Goal: Find contact information: Find contact information

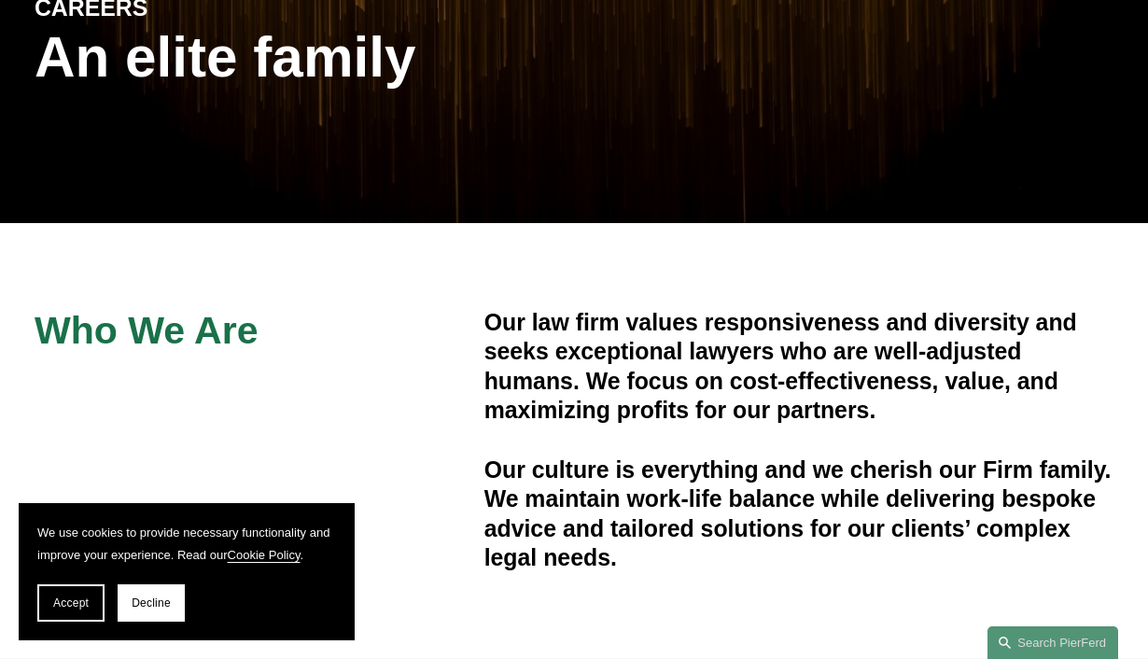
scroll to position [340, 0]
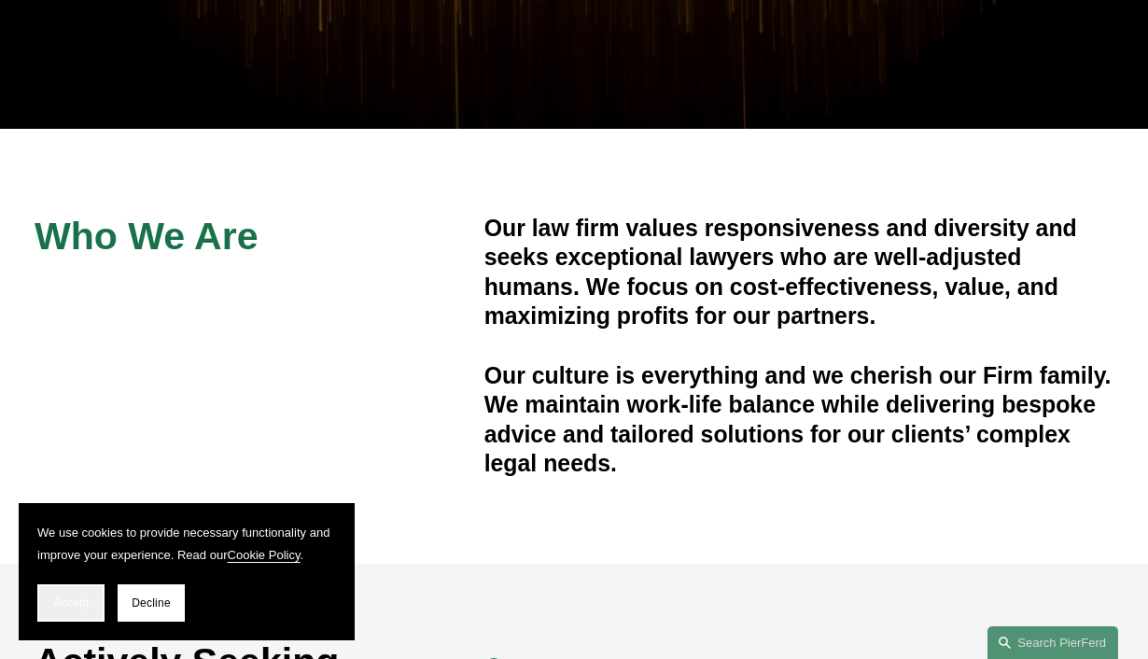
click at [74, 599] on span "Accept" at bounding box center [70, 602] width 35 height 13
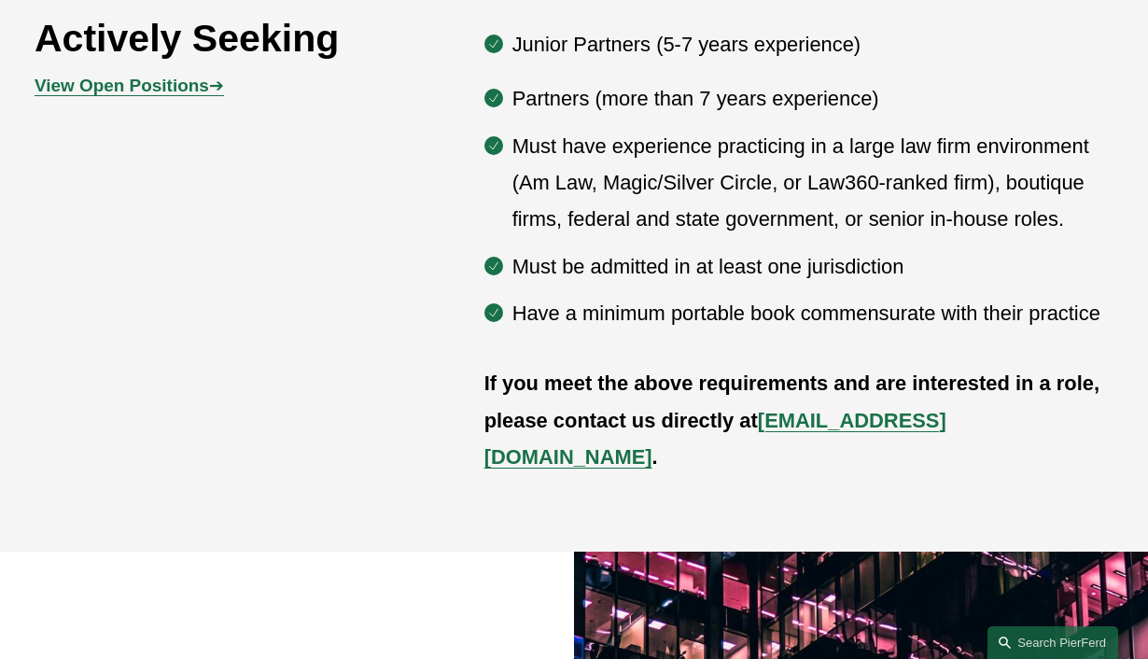
scroll to position [964, 0]
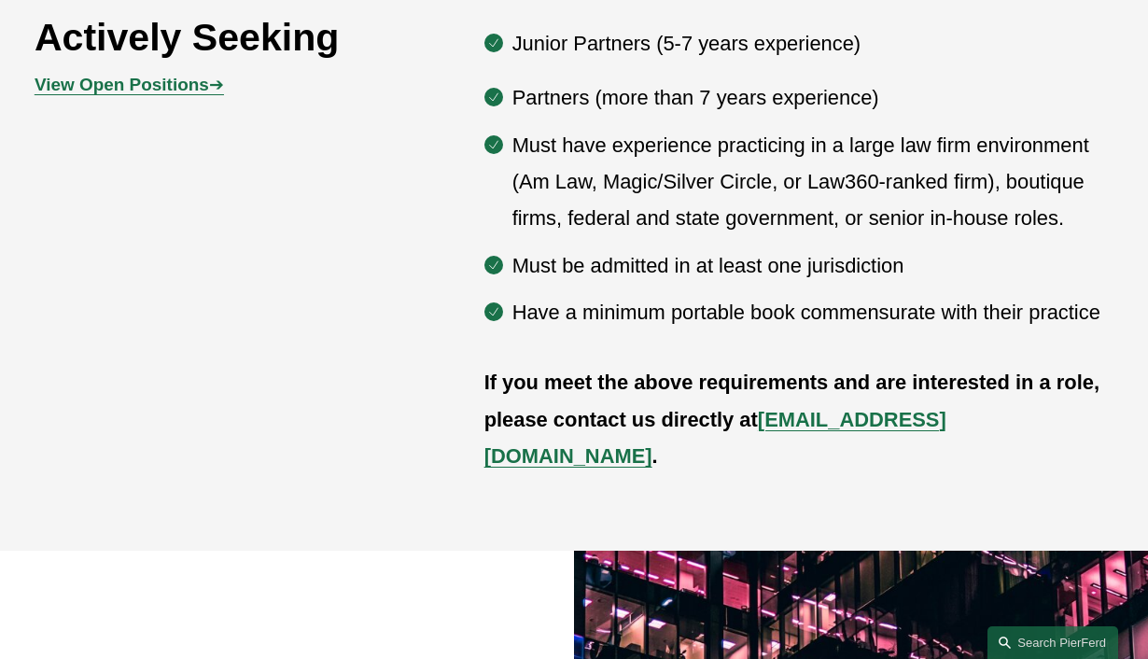
click at [171, 77] on strong "View Open Positions" at bounding box center [122, 85] width 175 height 20
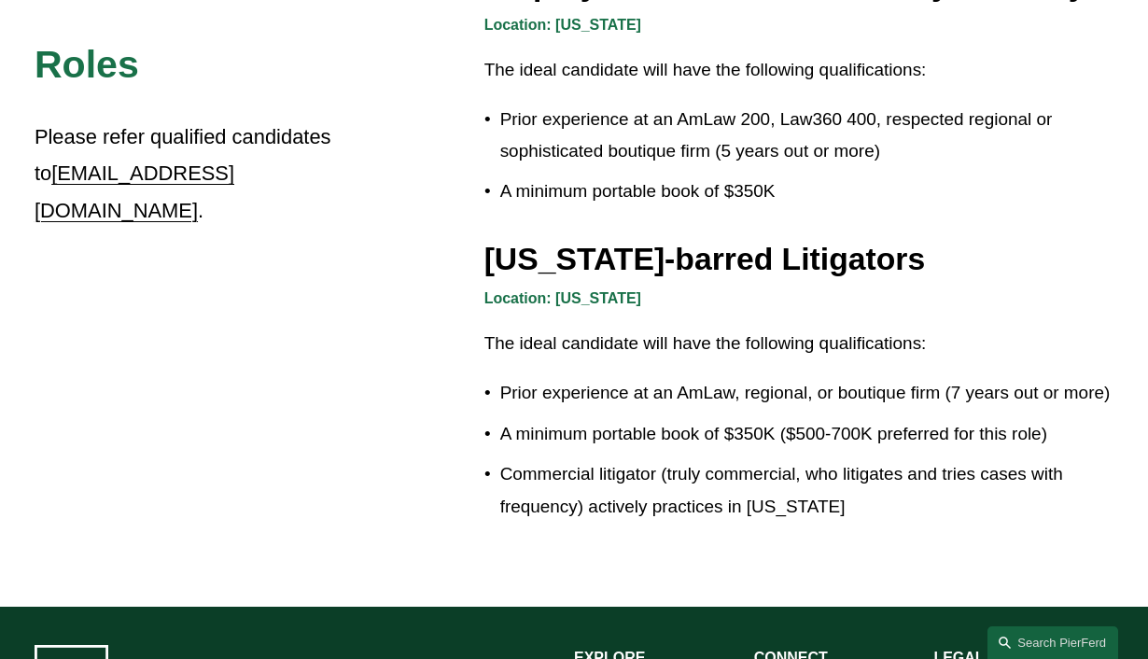
scroll to position [3179, 0]
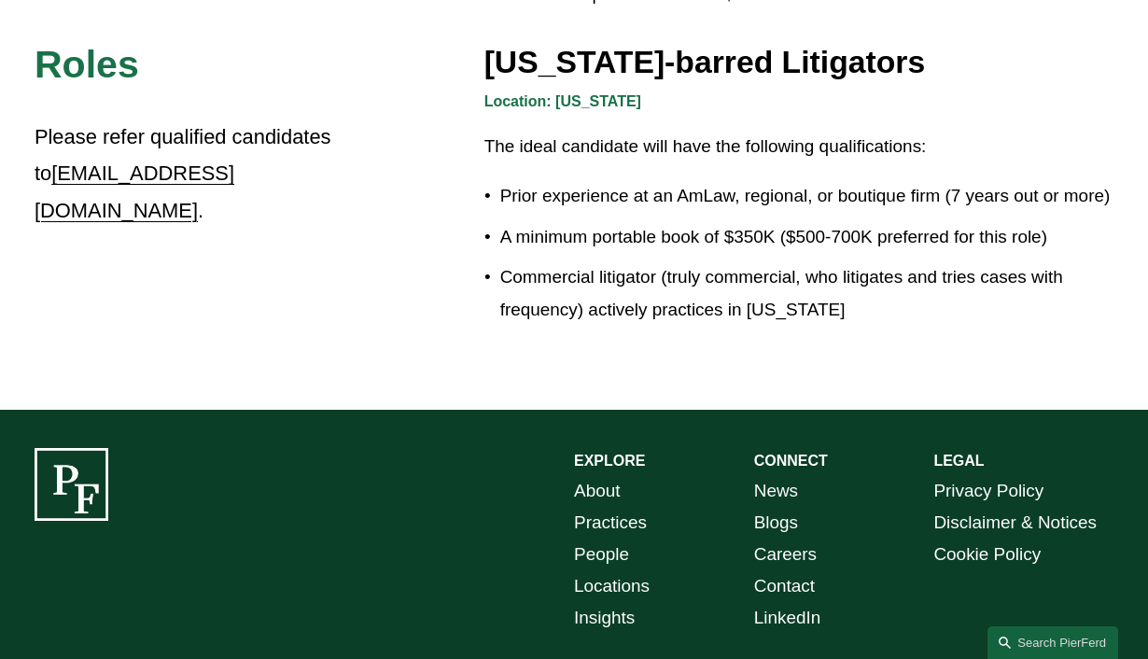
click at [789, 539] on link "Careers" at bounding box center [785, 555] width 63 height 32
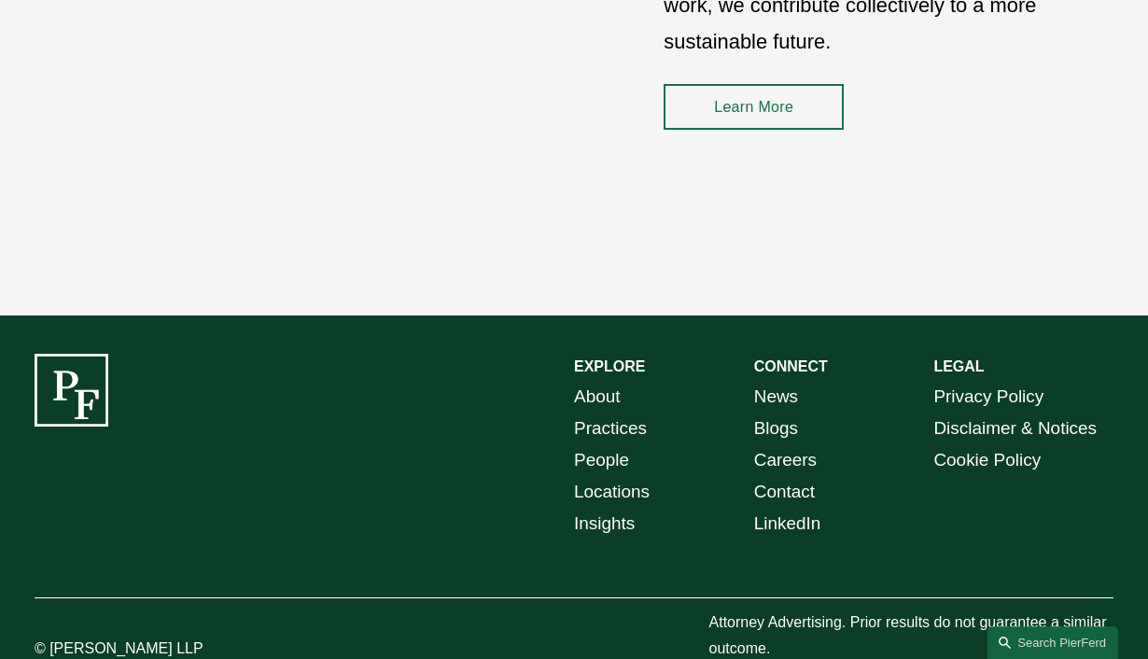
scroll to position [2486, 0]
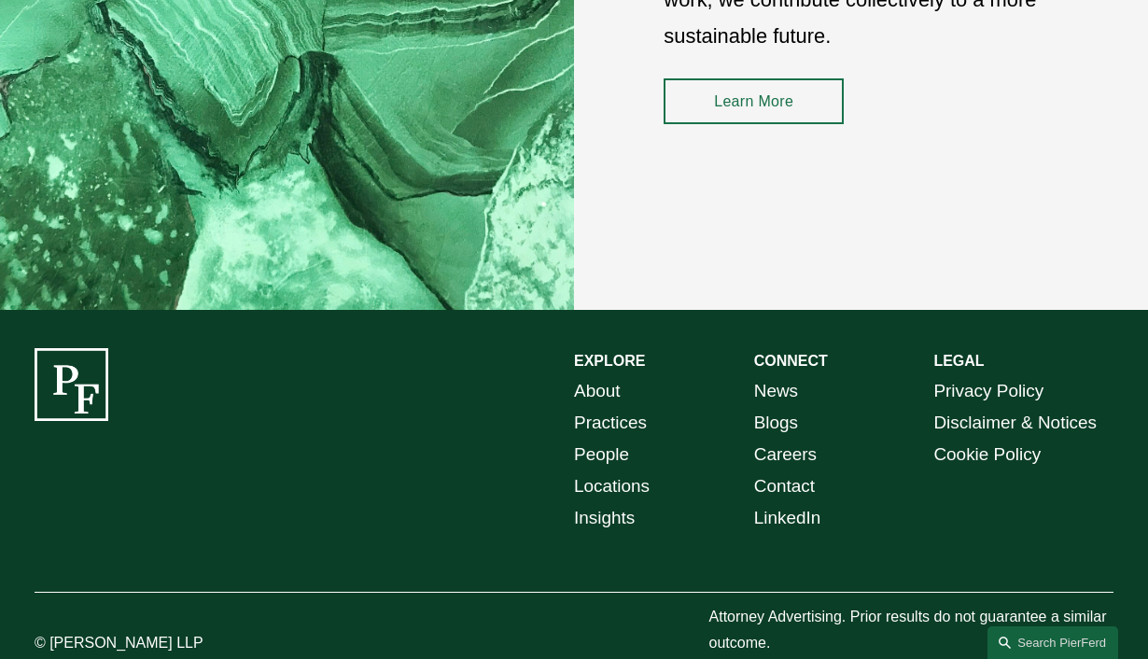
click at [590, 470] on link "Locations" at bounding box center [612, 486] width 76 height 32
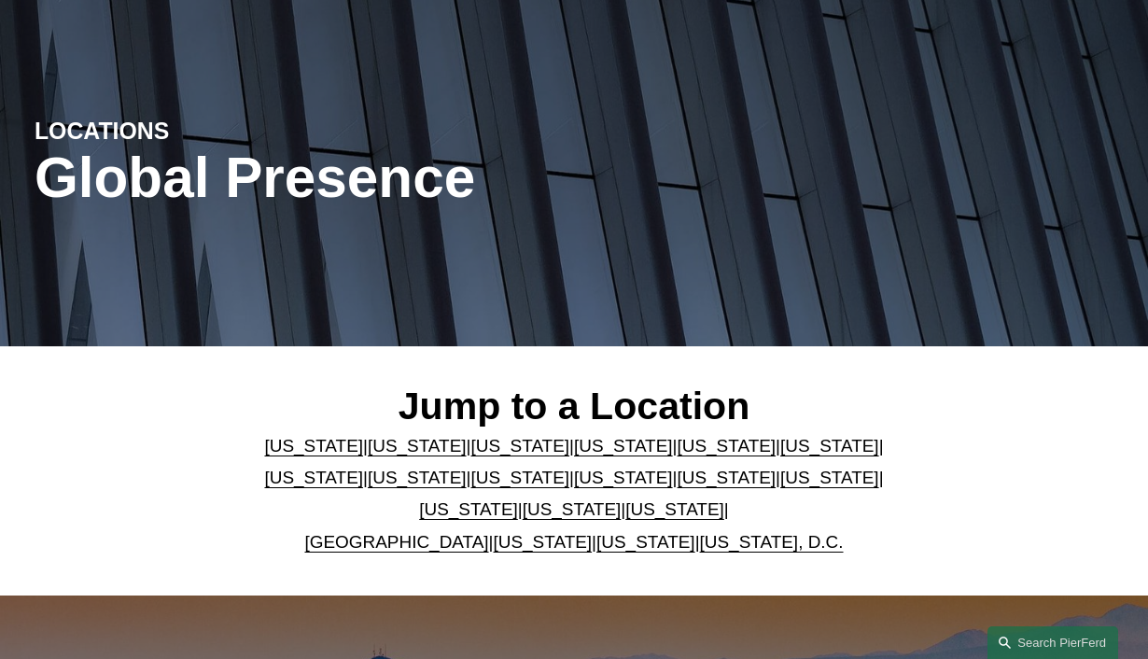
click at [678, 482] on link "[US_STATE]" at bounding box center [727, 478] width 99 height 20
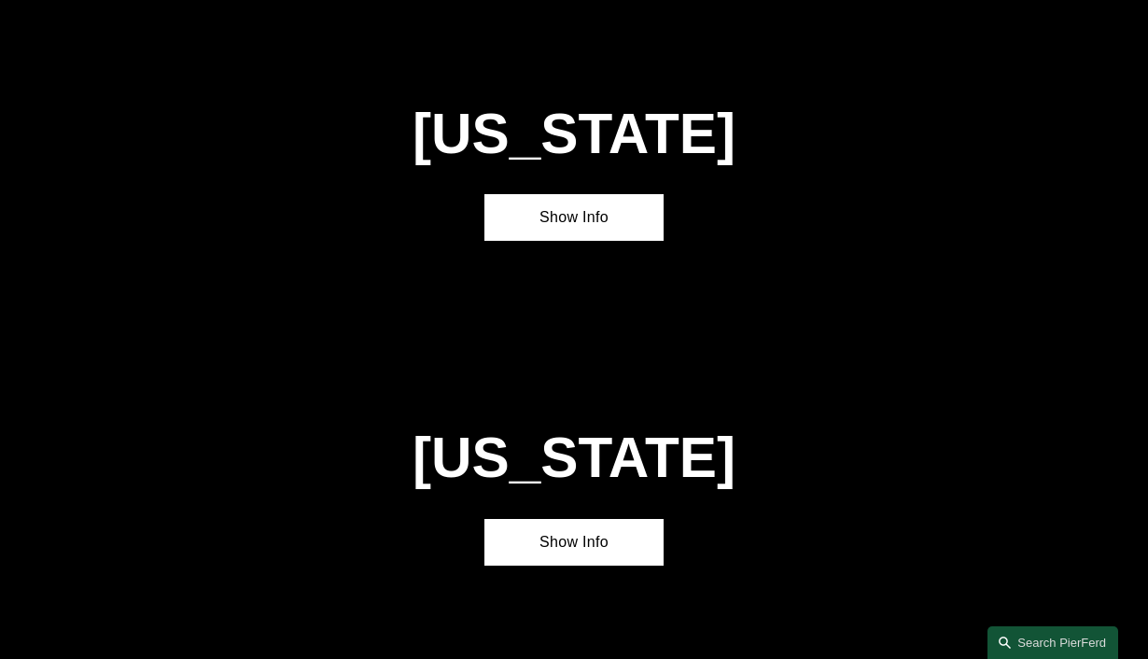
scroll to position [3965, 0]
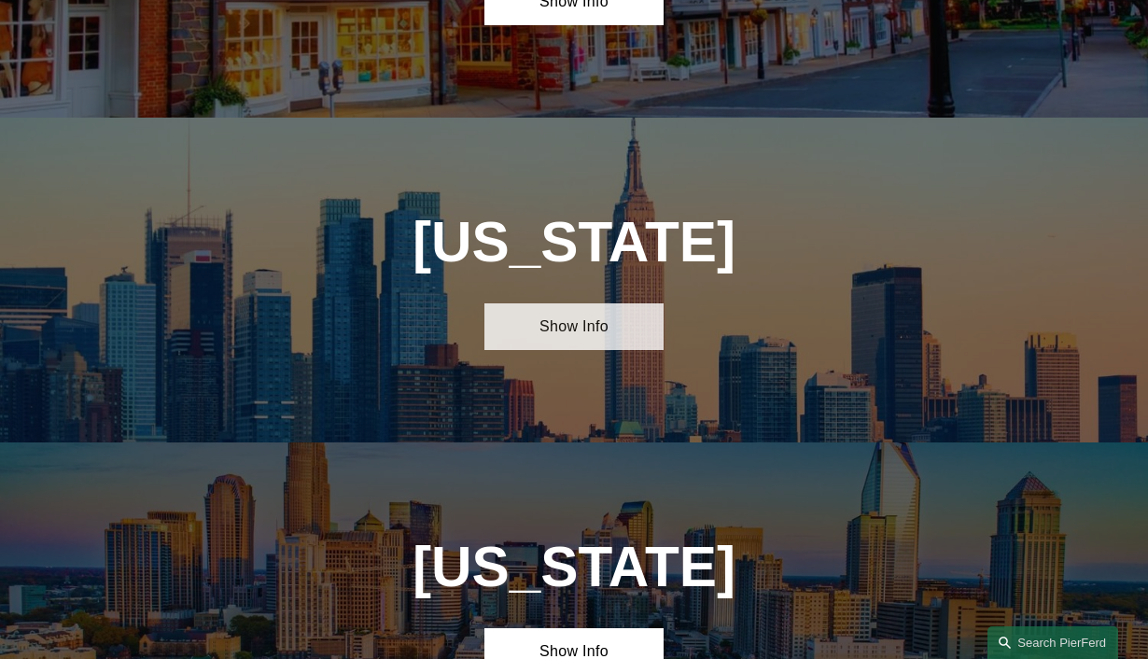
click at [593, 303] on link "Show Info" at bounding box center [574, 326] width 180 height 47
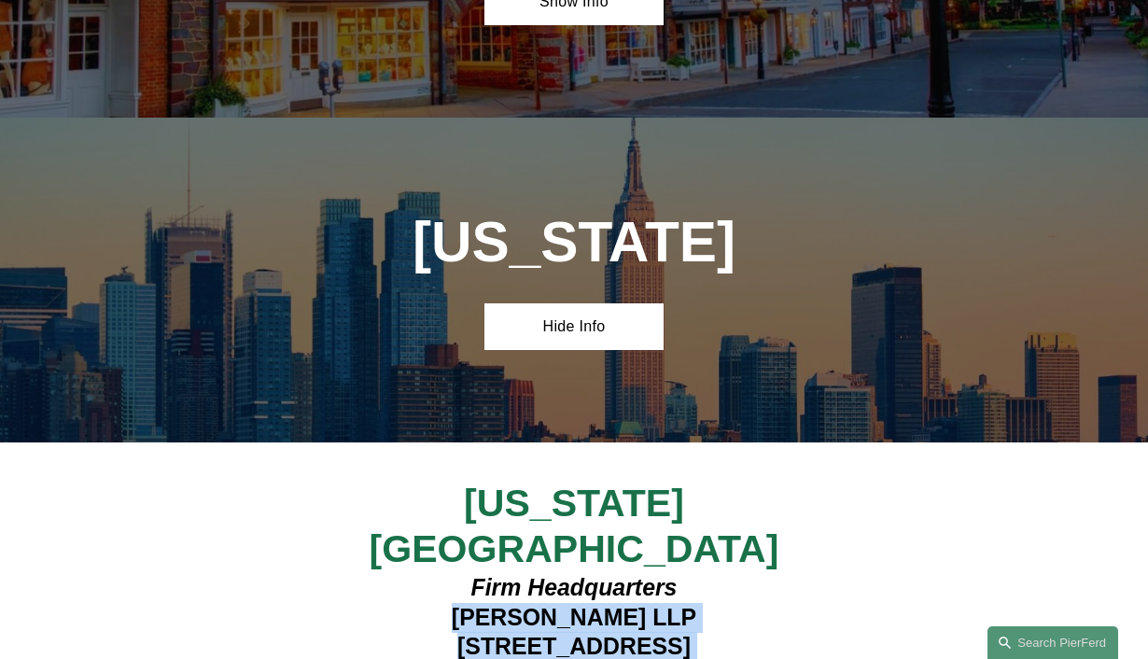
drag, startPoint x: 447, startPoint y: 448, endPoint x: 781, endPoint y: 544, distance: 347.7
click at [781, 573] on h4 "Firm Headquarters [PERSON_NAME] LLP [STREET_ADDRESS][US_STATE]" at bounding box center [574, 646] width 450 height 147
copy h4 "[PERSON_NAME] LLP [STREET_ADDRESS][US_STATE]"
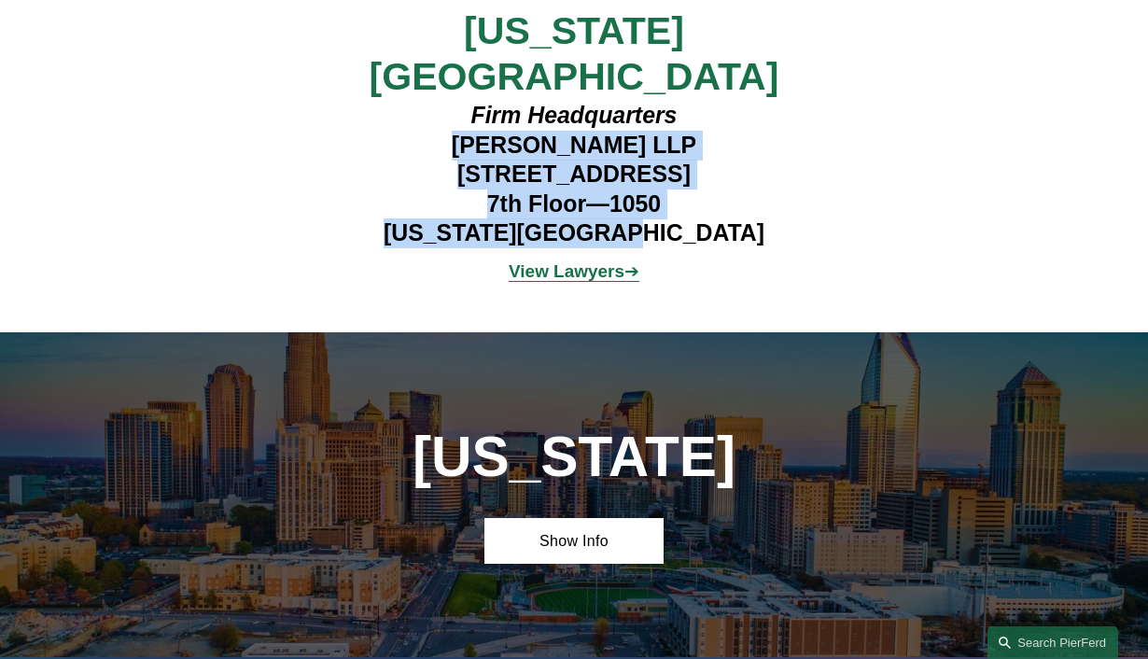
scroll to position [4762, 0]
